Goal: Task Accomplishment & Management: Manage account settings

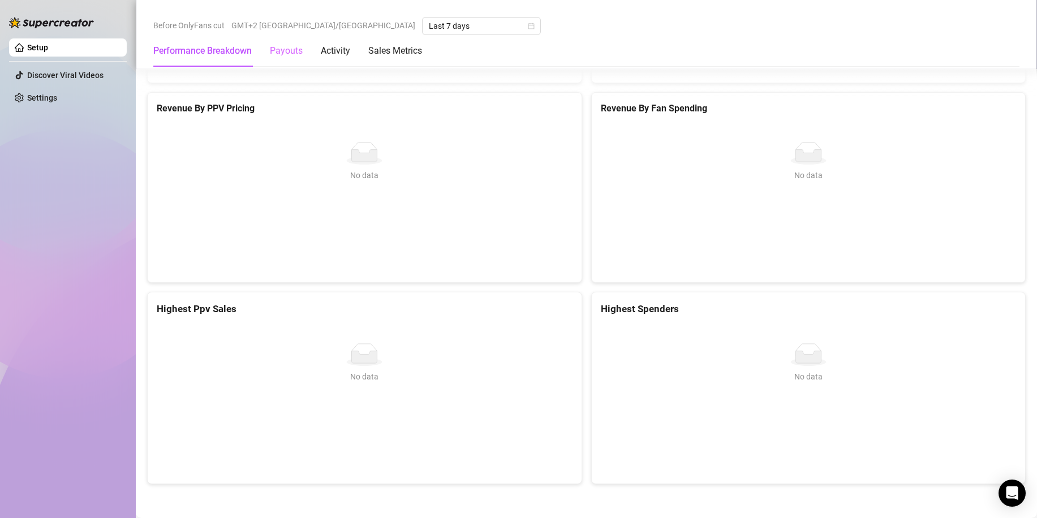
click at [287, 63] on div "Payouts" at bounding box center [286, 51] width 33 height 32
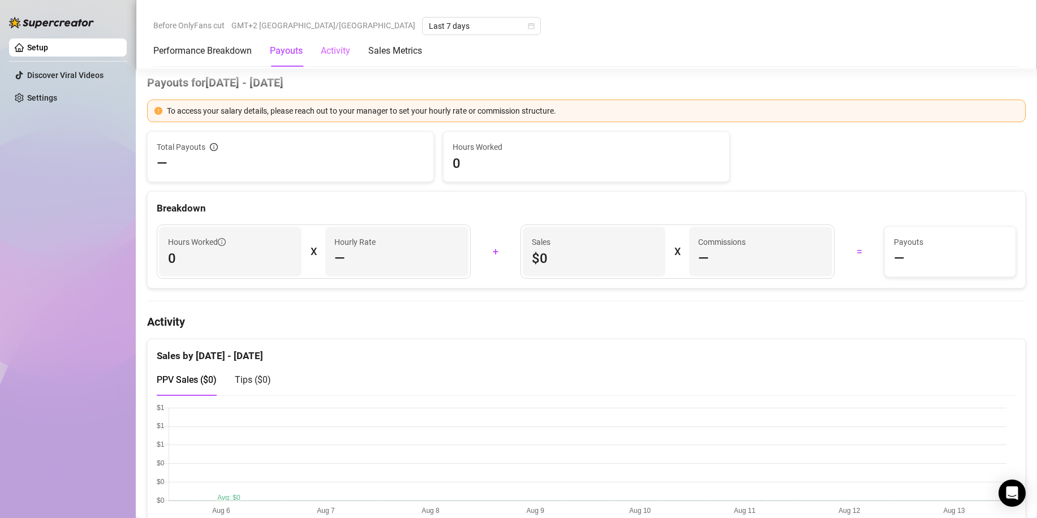
click at [337, 60] on div "Activity" at bounding box center [335, 51] width 29 height 32
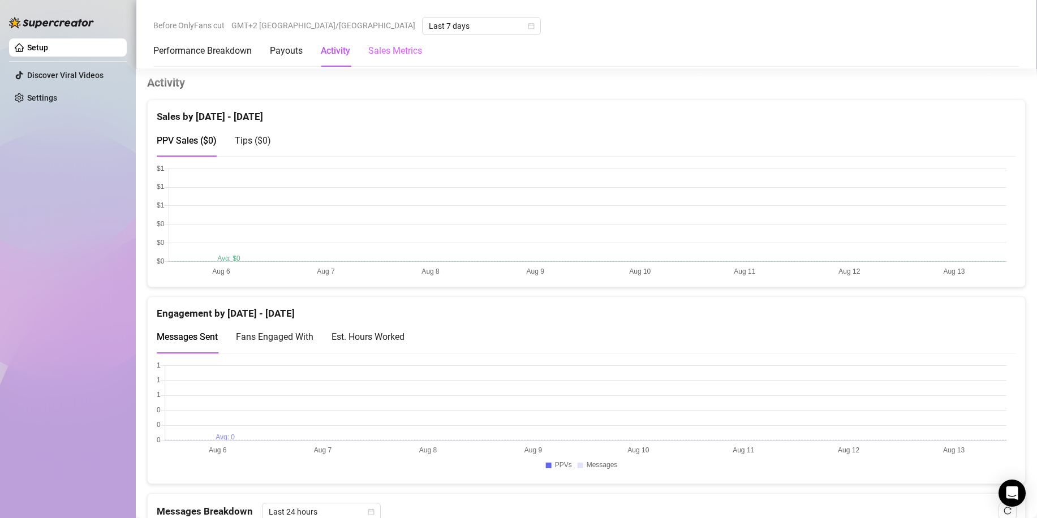
click at [394, 60] on div "Sales Metrics" at bounding box center [395, 51] width 54 height 32
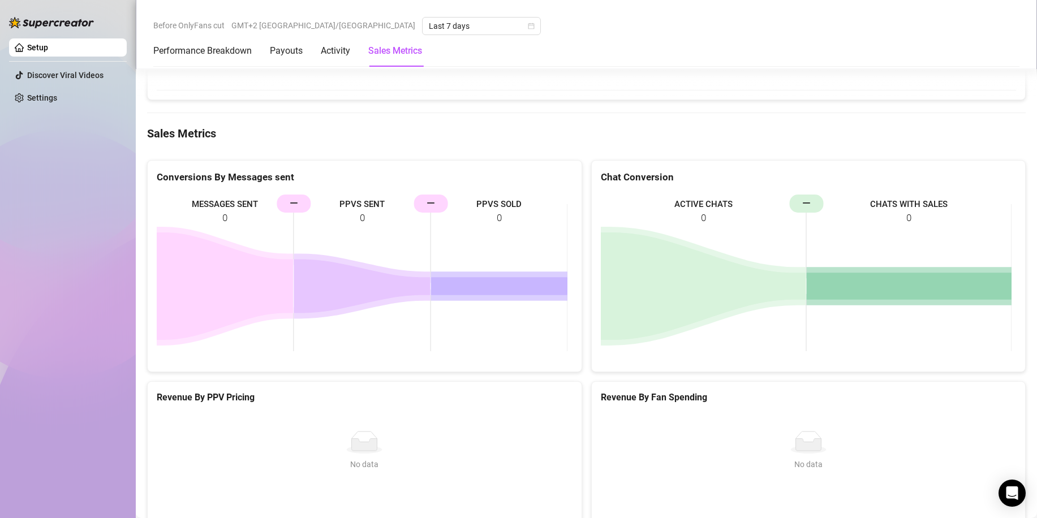
scroll to position [1249, 0]
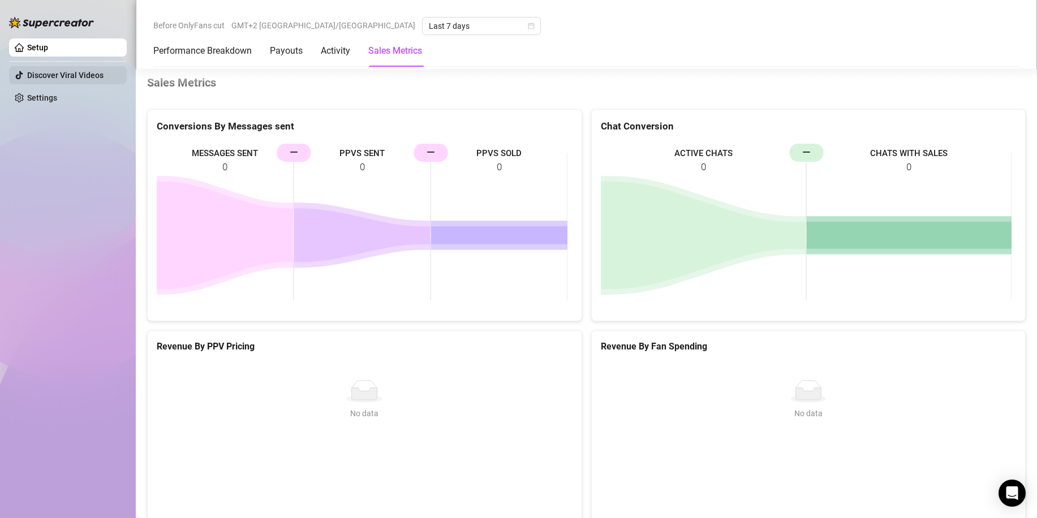
click at [67, 78] on link "Discover Viral Videos" at bounding box center [65, 75] width 76 height 9
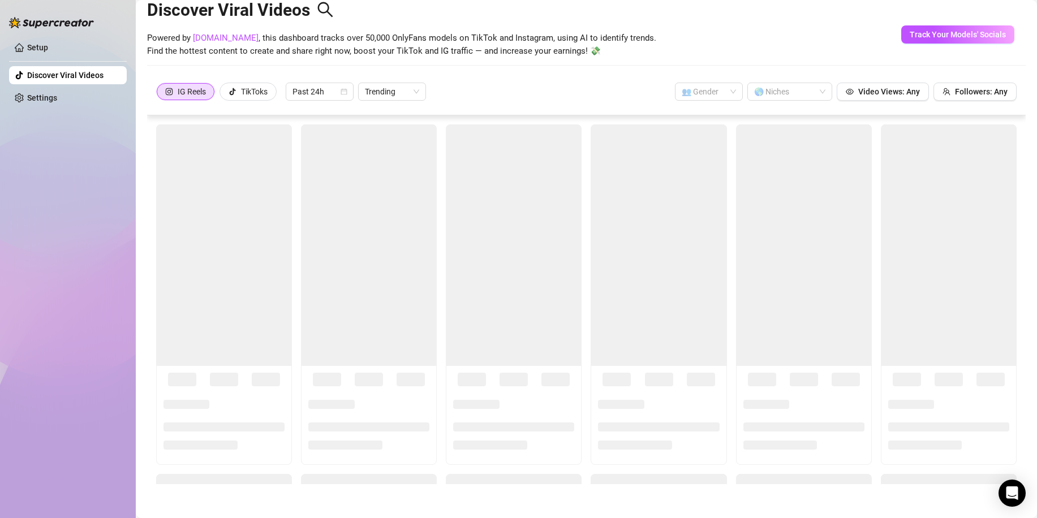
scroll to position [25, 0]
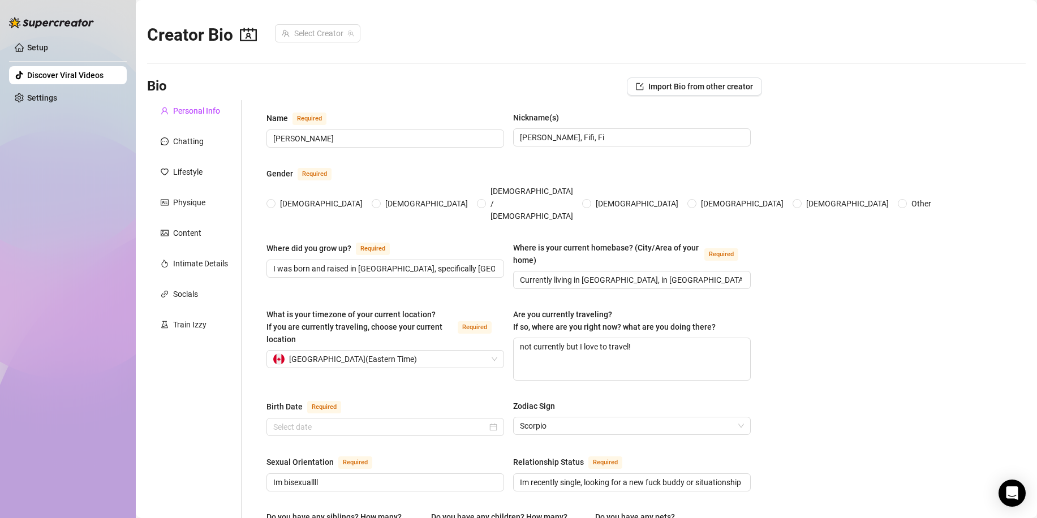
radio input "true"
type input "[DATE]"
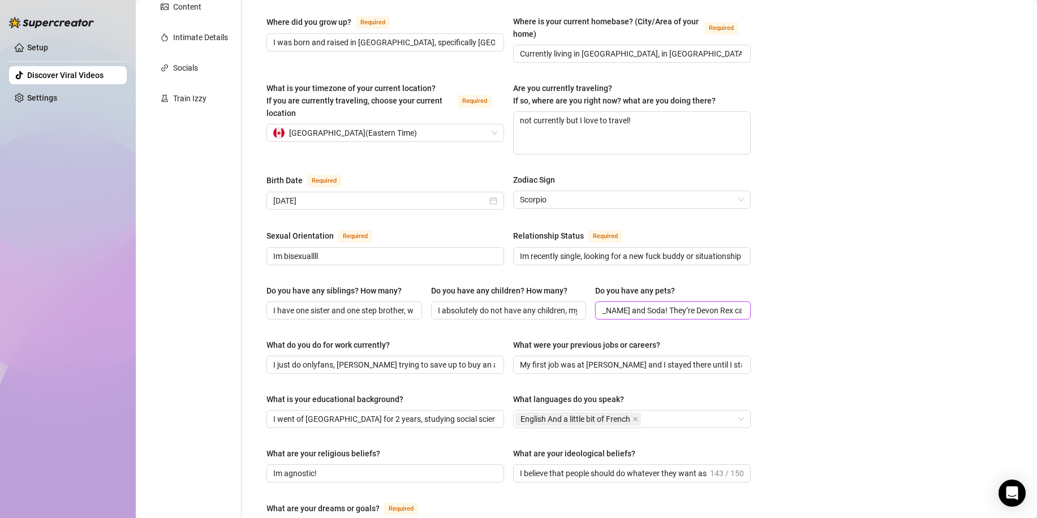
scroll to position [0, 139]
drag, startPoint x: 706, startPoint y: 292, endPoint x: 805, endPoint y: 290, distance: 98.4
click at [805, 290] on main "Creator Bio Select Creator Bio Import Bio from other creator Personal Info Chat…" at bounding box center [586, 353] width 901 height 1158
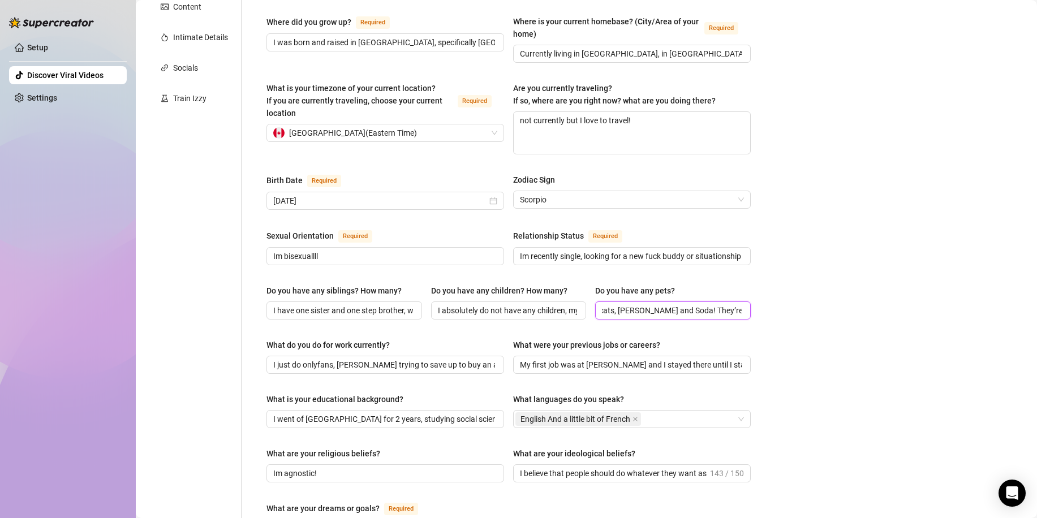
scroll to position [0, 139]
drag, startPoint x: 694, startPoint y: 287, endPoint x: 703, endPoint y: 290, distance: 9.7
click at [703, 304] on input "I have 2 cats, [PERSON_NAME] and Soda! They’re Devon Rex cats I love them soooo…" at bounding box center [672, 310] width 140 height 12
click at [785, 297] on main "Creator Bio Select Creator Bio Import Bio from other creator Personal Info Chat…" at bounding box center [586, 353] width 901 height 1158
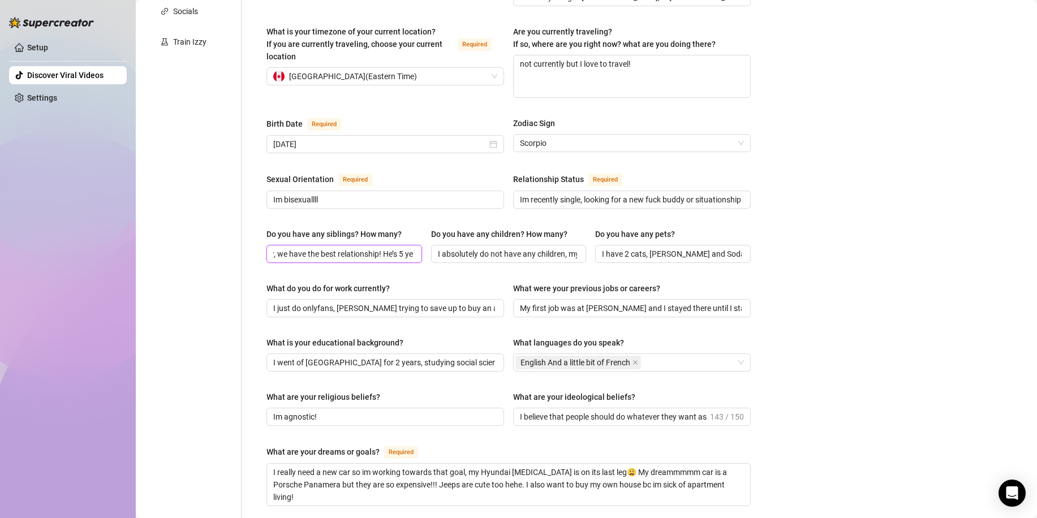
scroll to position [0, 196]
drag, startPoint x: 309, startPoint y: 235, endPoint x: 426, endPoint y: 234, distance: 116.5
click at [426, 234] on div "Do you have any siblings? How many? I have one sister and one step brother, we …" at bounding box center [508, 250] width 484 height 45
click at [234, 245] on div "Personal Info Chatting Lifestyle Physique Content Intimate Details Socials Trai…" at bounding box center [194, 297] width 94 height 960
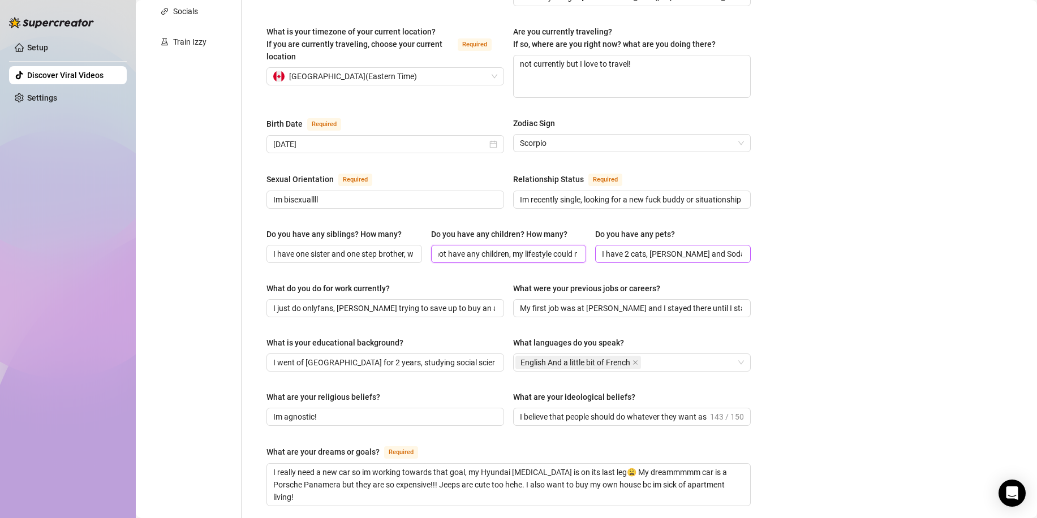
scroll to position [0, 120]
drag, startPoint x: 441, startPoint y: 238, endPoint x: 593, endPoint y: 238, distance: 152.2
click at [593, 238] on div "Do you have any siblings? How many? I have one sister and one step brother, we …" at bounding box center [508, 250] width 484 height 45
click at [128, 249] on aside "Setup Discover Viral Videos Settings" at bounding box center [68, 259] width 136 height 518
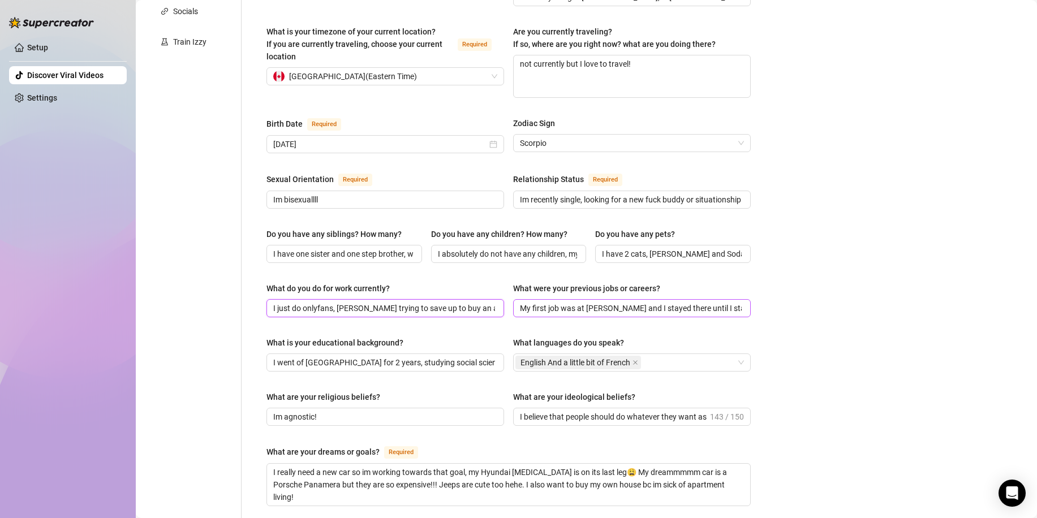
scroll to position [0, 187]
drag, startPoint x: 340, startPoint y: 290, endPoint x: 558, endPoint y: 293, distance: 217.8
click at [558, 293] on div "What do you do for work currently? I just do onlyfans, [PERSON_NAME] trying to …" at bounding box center [508, 304] width 484 height 45
click at [228, 276] on div "Personal Info Chatting Lifestyle Physique Content Intimate Details Socials Trai…" at bounding box center [194, 297] width 94 height 960
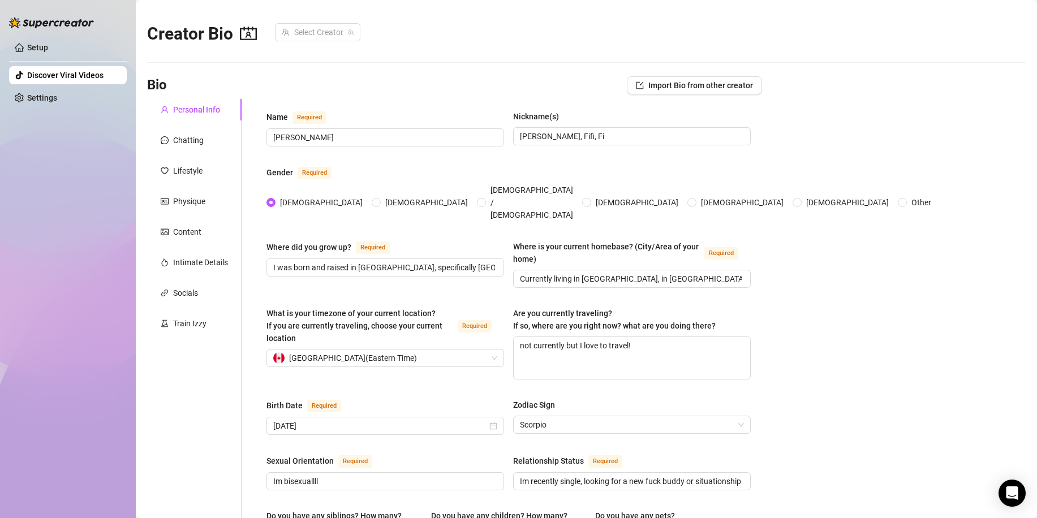
scroll to position [0, 0]
click at [193, 141] on div "Chatting" at bounding box center [188, 141] width 31 height 12
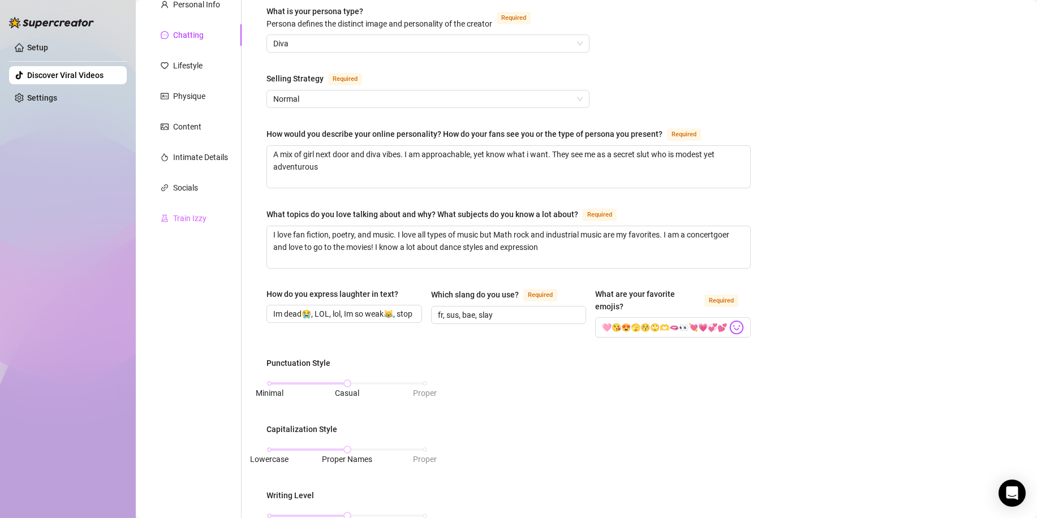
scroll to position [113, 0]
